Goal: Task Accomplishment & Management: Use online tool/utility

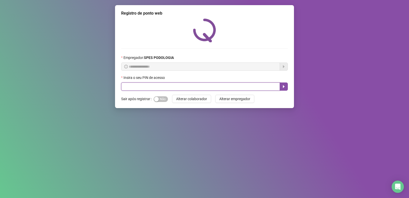
click at [135, 86] on input "text" at bounding box center [200, 86] width 159 height 8
type input "*****"
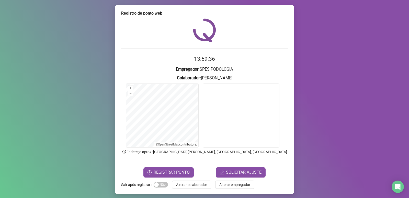
scroll to position [2, 0]
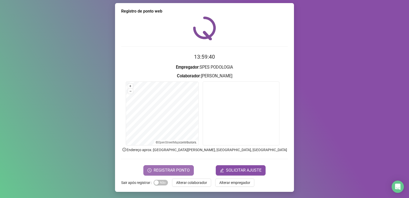
click at [172, 170] on span "REGISTRAR PONTO" at bounding box center [172, 170] width 36 height 6
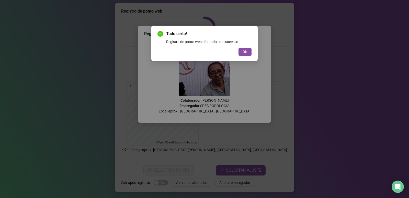
drag, startPoint x: 243, startPoint y: 57, endPoint x: 295, endPoint y: 40, distance: 54.9
click at [305, 33] on div "Tudo certo! Registro de ponto web efetuado com sucesso. OK" at bounding box center [204, 99] width 409 height 198
click at [248, 51] on button "OK" at bounding box center [244, 52] width 13 height 8
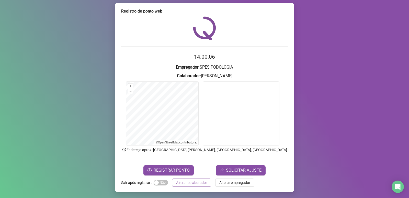
click at [195, 184] on span "Alterar colaborador" at bounding box center [191, 182] width 31 height 6
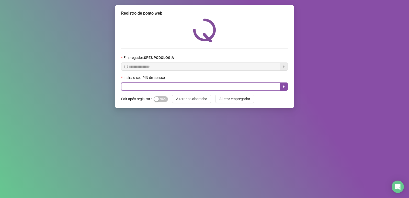
click at [219, 88] on input "text" at bounding box center [200, 86] width 159 height 8
type input "*****"
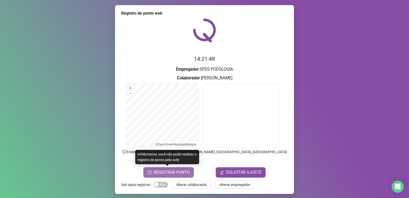
click at [167, 175] on button "REGISTRAR PONTO" at bounding box center [168, 172] width 50 height 10
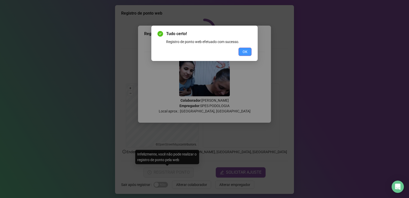
click at [246, 50] on span "OK" at bounding box center [245, 52] width 5 height 6
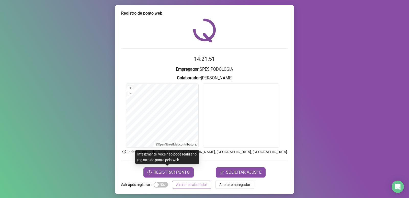
click at [194, 182] on span "Alterar colaborador" at bounding box center [191, 184] width 31 height 6
